Goal: Find contact information: Obtain details needed to contact an individual or organization

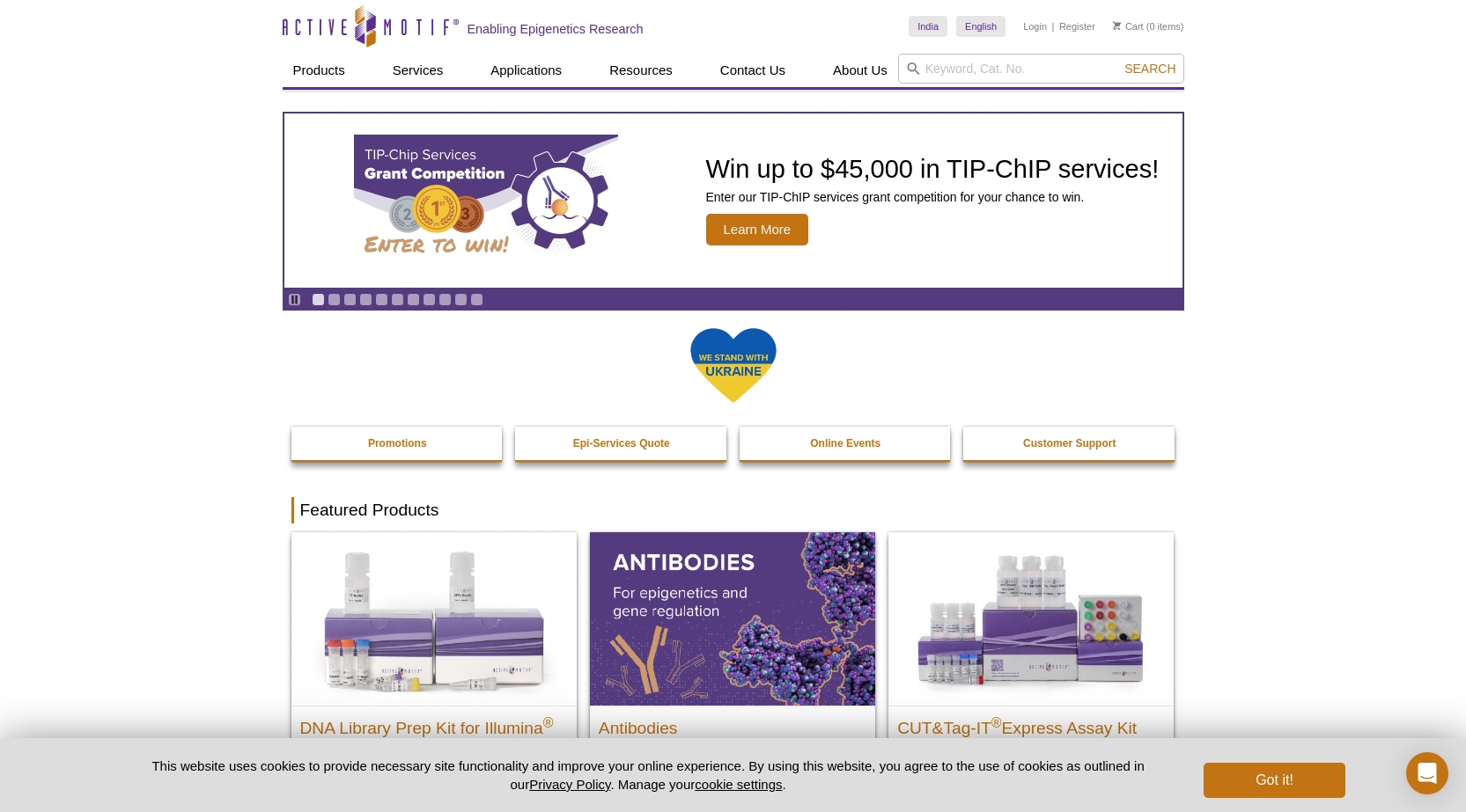
click at [990, 41] on div "India Australia Austria Belgium Brazil Canada China Czech Republic Denmark Finl…" at bounding box center [1046, 26] width 275 height 54
click at [977, 63] on input "search" at bounding box center [1041, 69] width 286 height 30
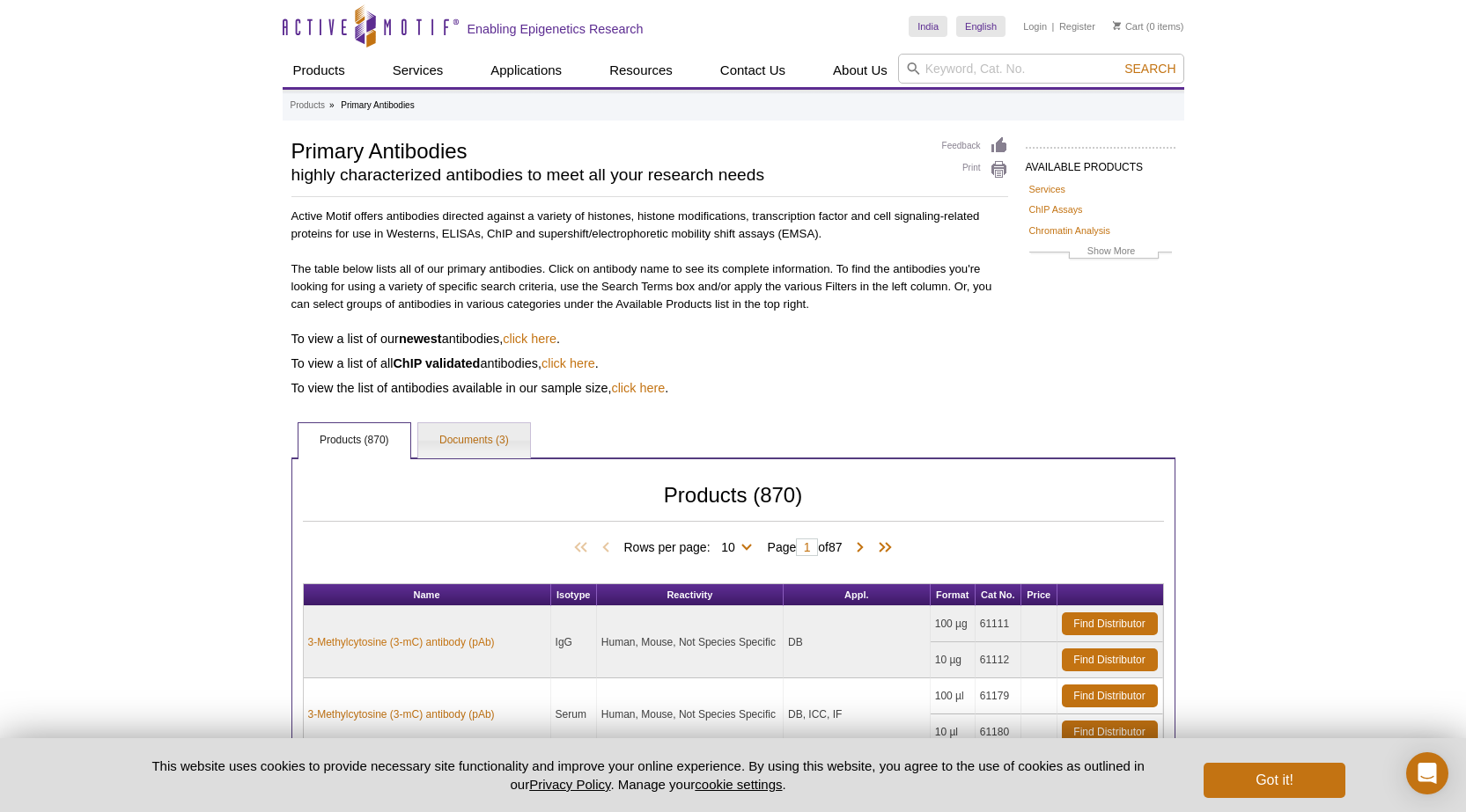
scroll to position [964, 0]
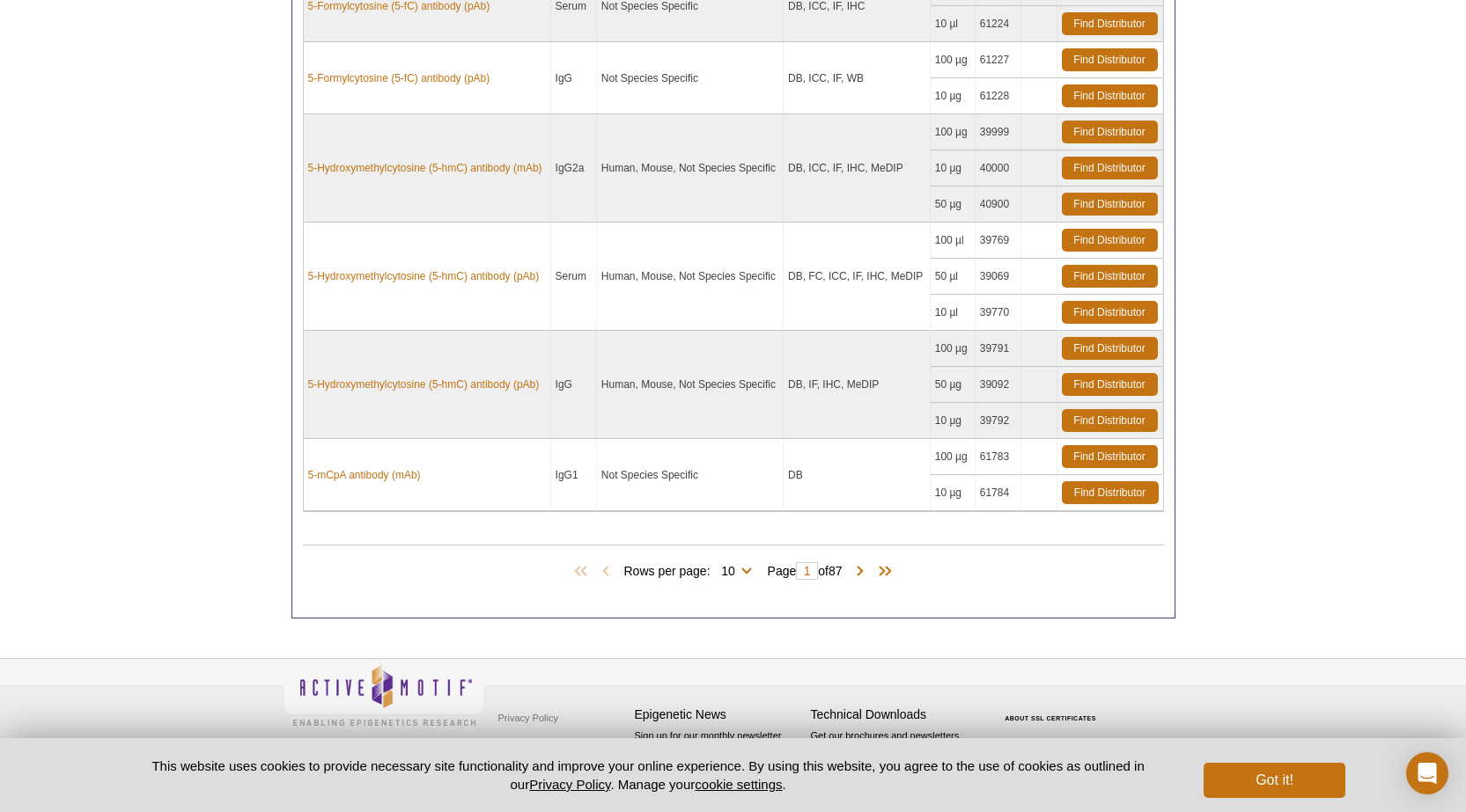
click at [1286, 801] on pint-cookie-banner "This website uses cookies to provide necessary site functionality and improve y…" at bounding box center [733, 776] width 1466 height 74
click at [1278, 782] on button "Got it!" at bounding box center [1274, 781] width 141 height 35
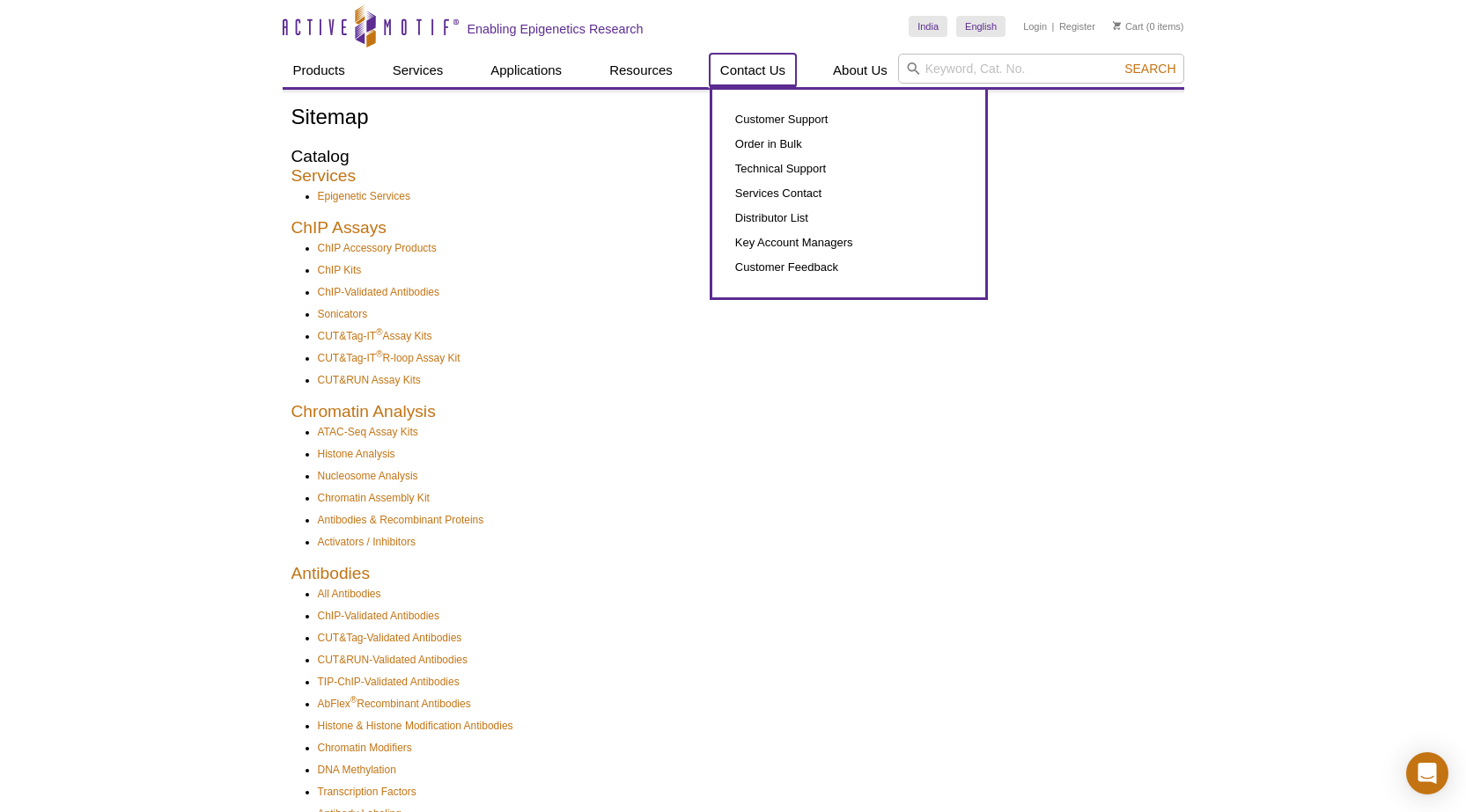
click at [766, 74] on link "Contact Us" at bounding box center [753, 71] width 87 height 34
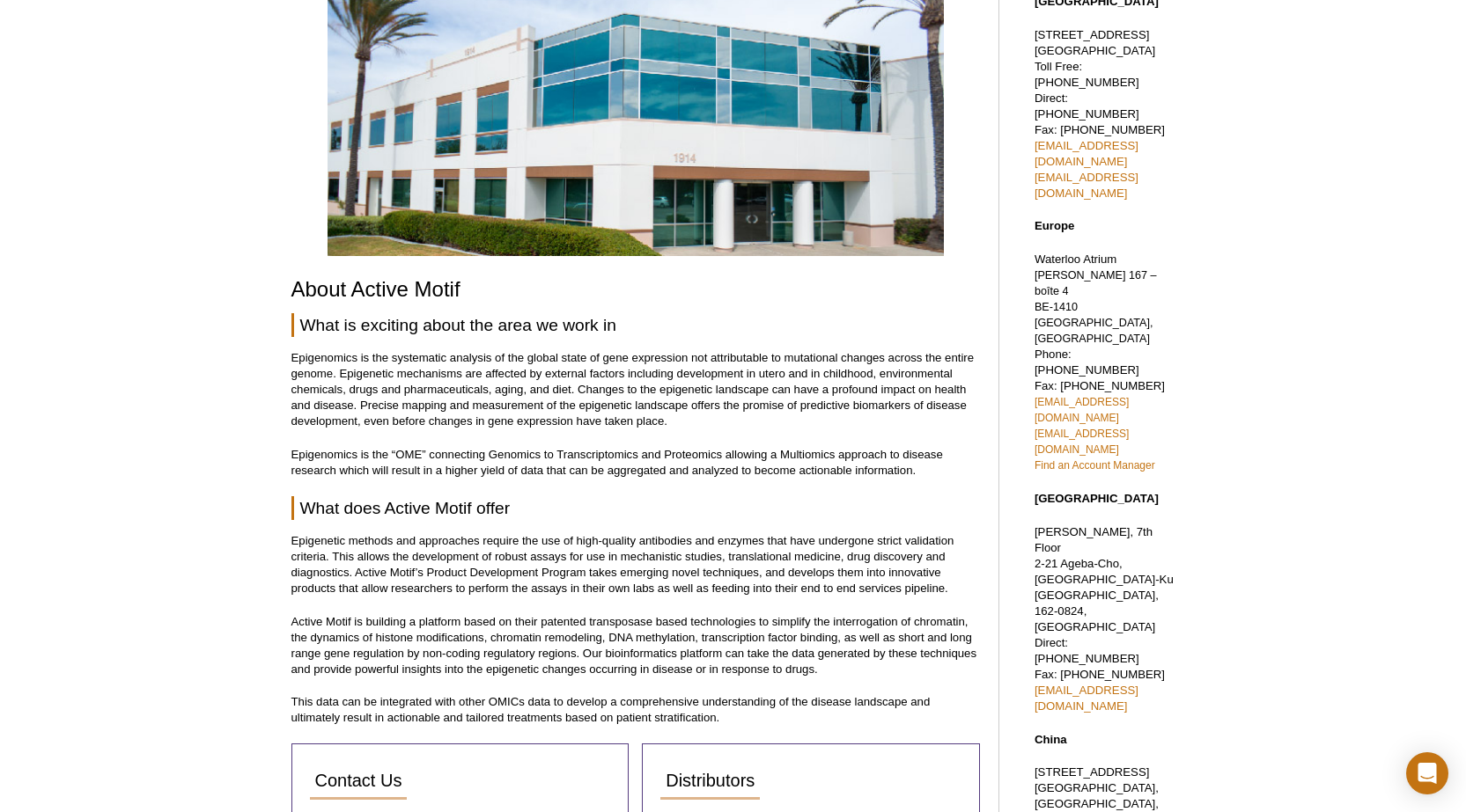
scroll to position [264, 0]
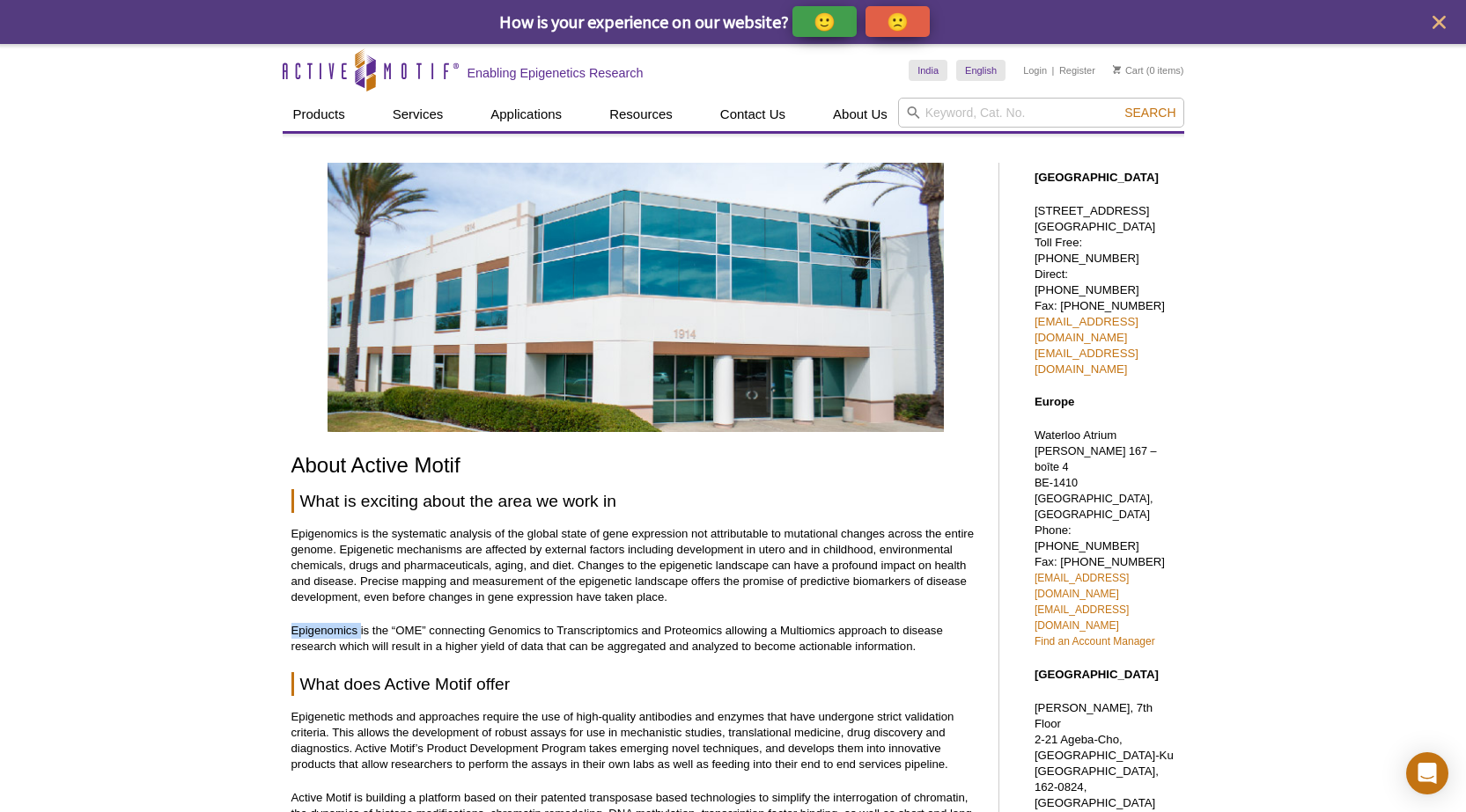
drag, startPoint x: 290, startPoint y: 631, endPoint x: 360, endPoint y: 635, distance: 70.1
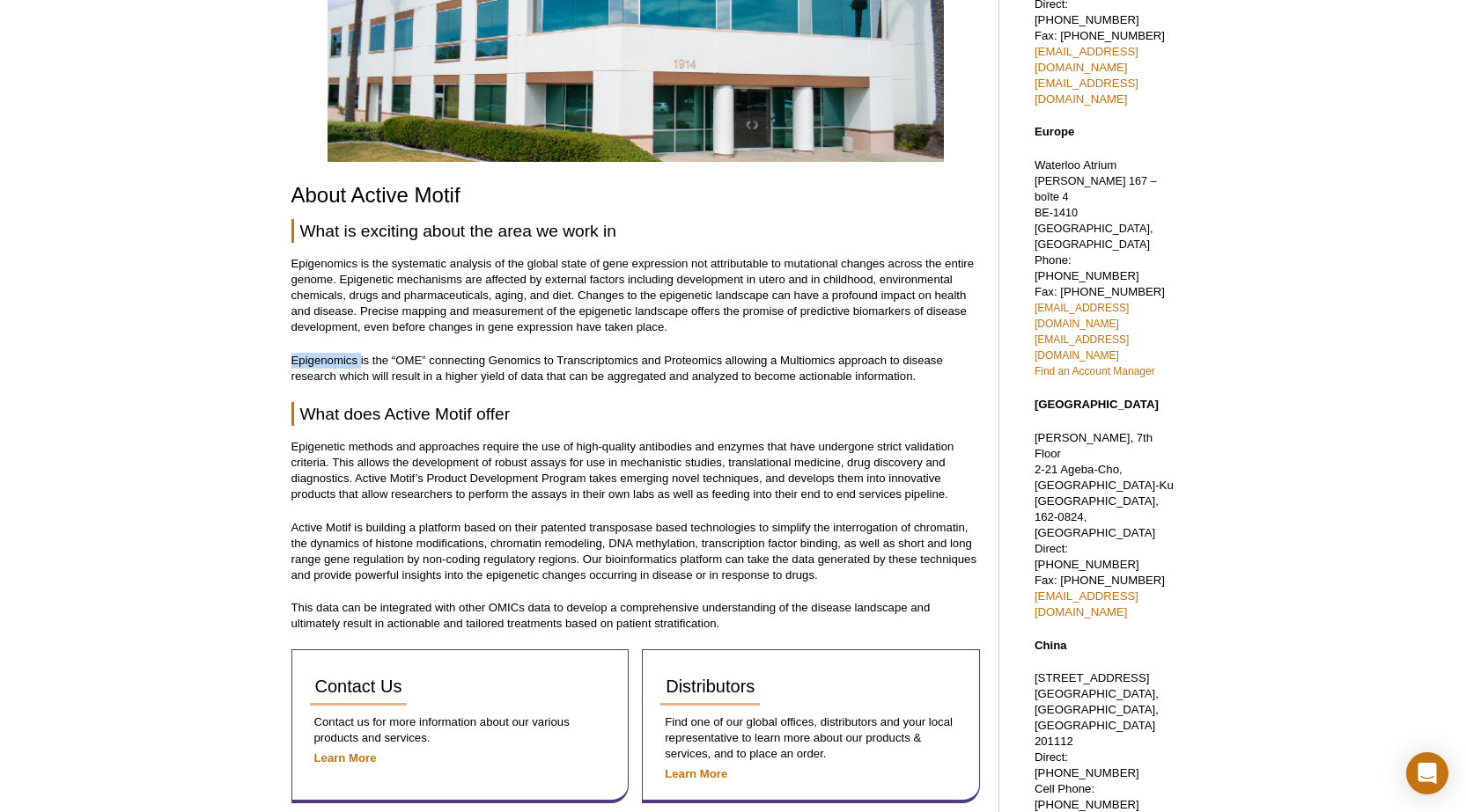
scroll to position [264, 0]
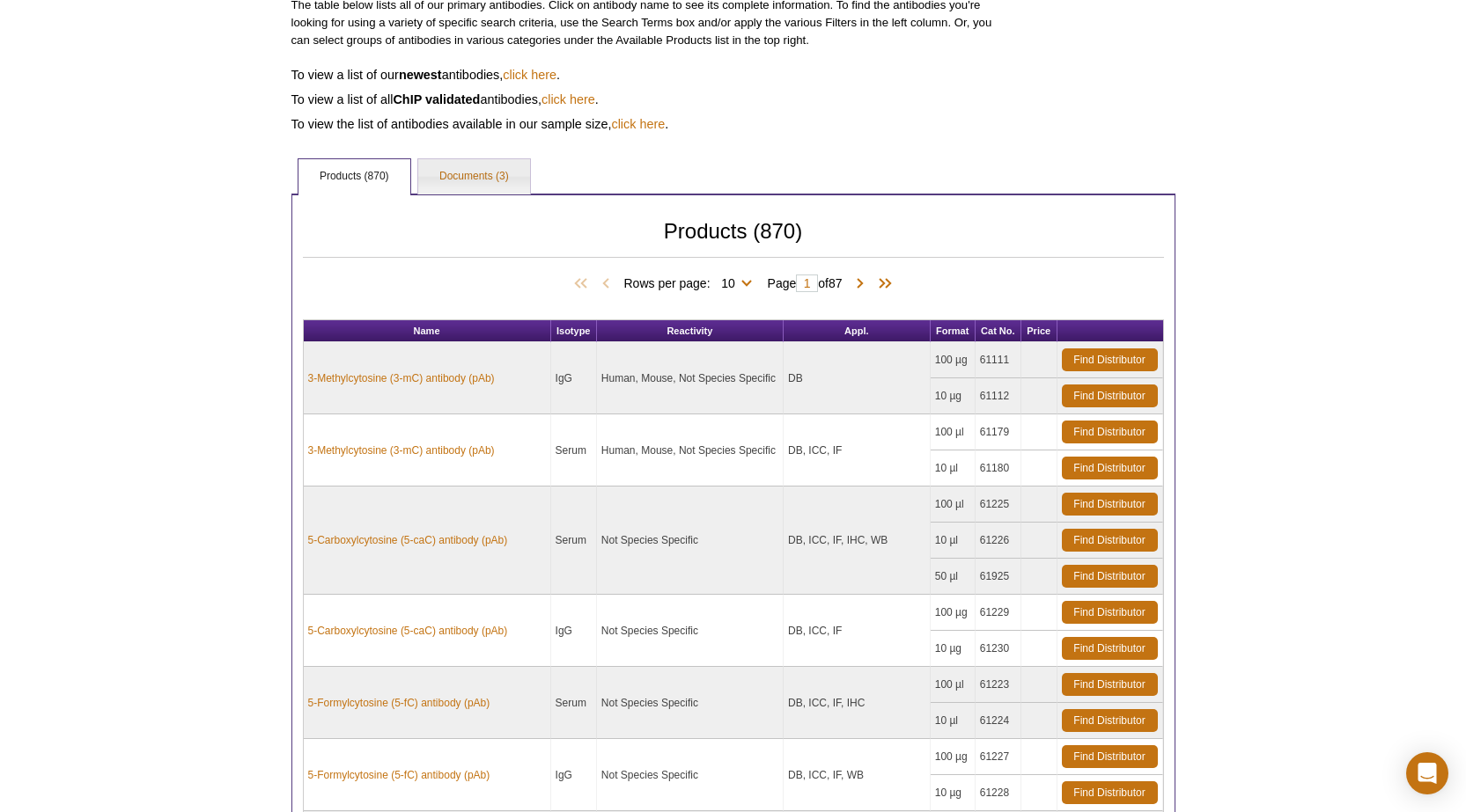
scroll to position [880, 0]
